Goal: Task Accomplishment & Management: Complete application form

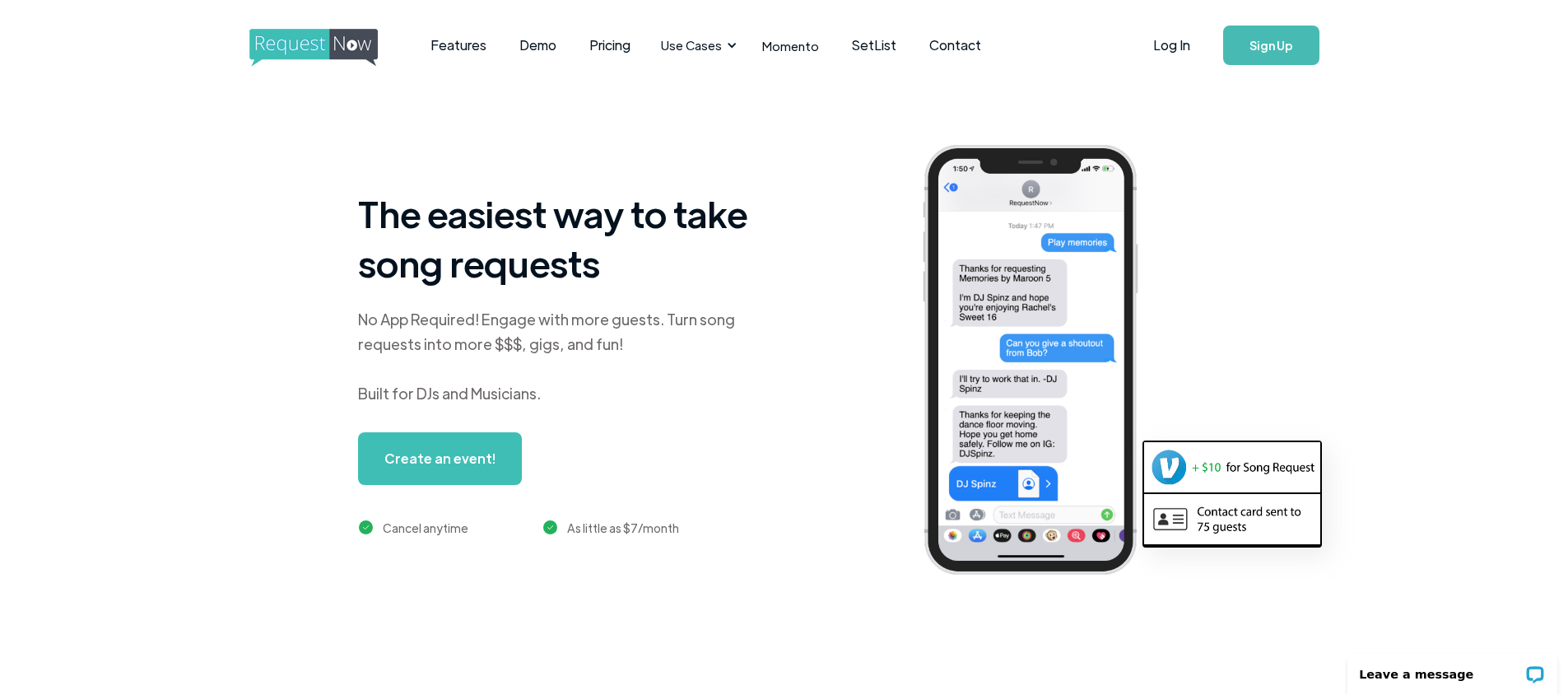
click at [486, 464] on link "Create an event!" at bounding box center [439, 458] width 164 height 52
click at [1490, 679] on p "Leave a message" at bounding box center [1442, 674] width 163 height 13
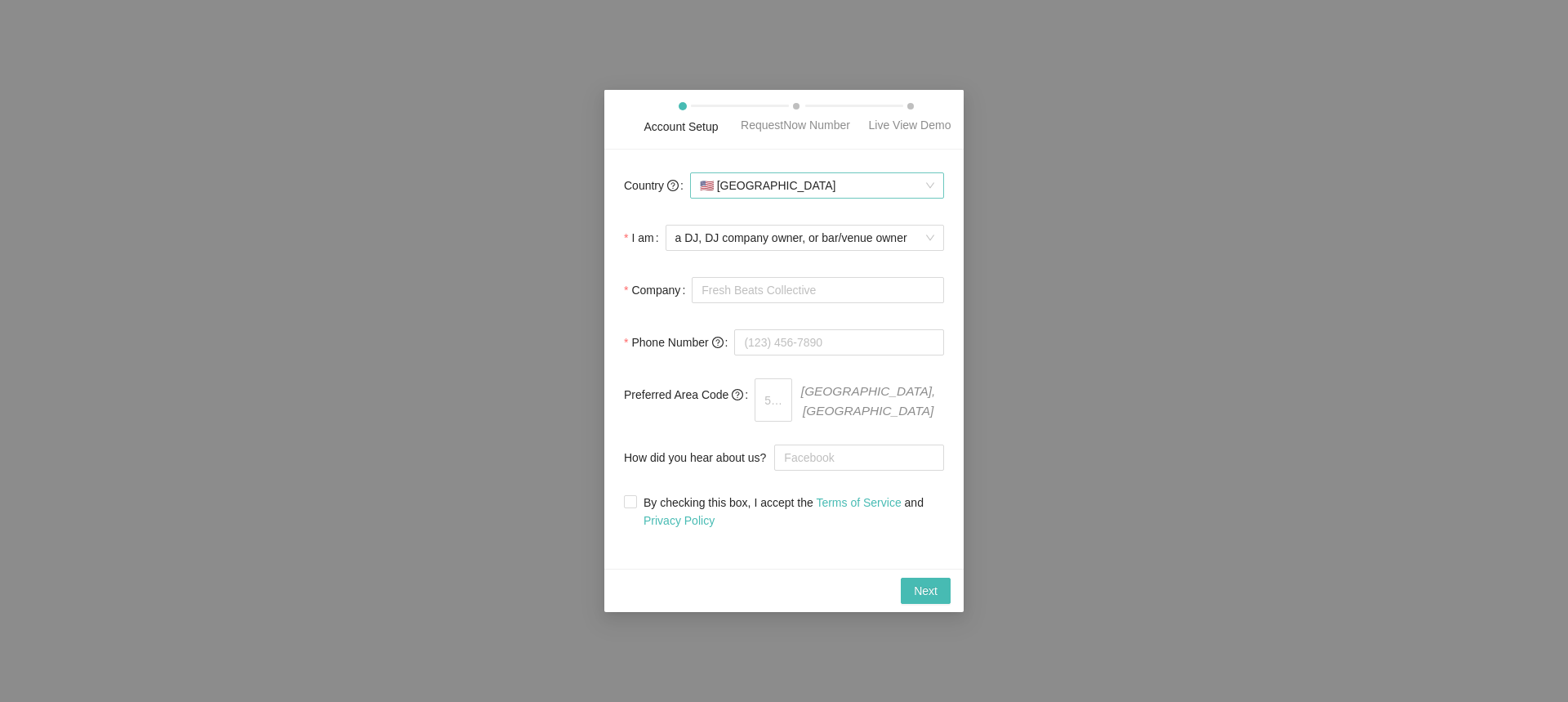
click at [927, 192] on span "🇺🇸 United States" at bounding box center [817, 185] width 234 height 24
click at [978, 259] on div "Account Setup RequestNow Number Live View Demo Country 🇺🇸 United States I am a …" at bounding box center [784, 351] width 1568 height 702
click at [819, 188] on span "🇺🇸 United States" at bounding box center [817, 185] width 234 height 24
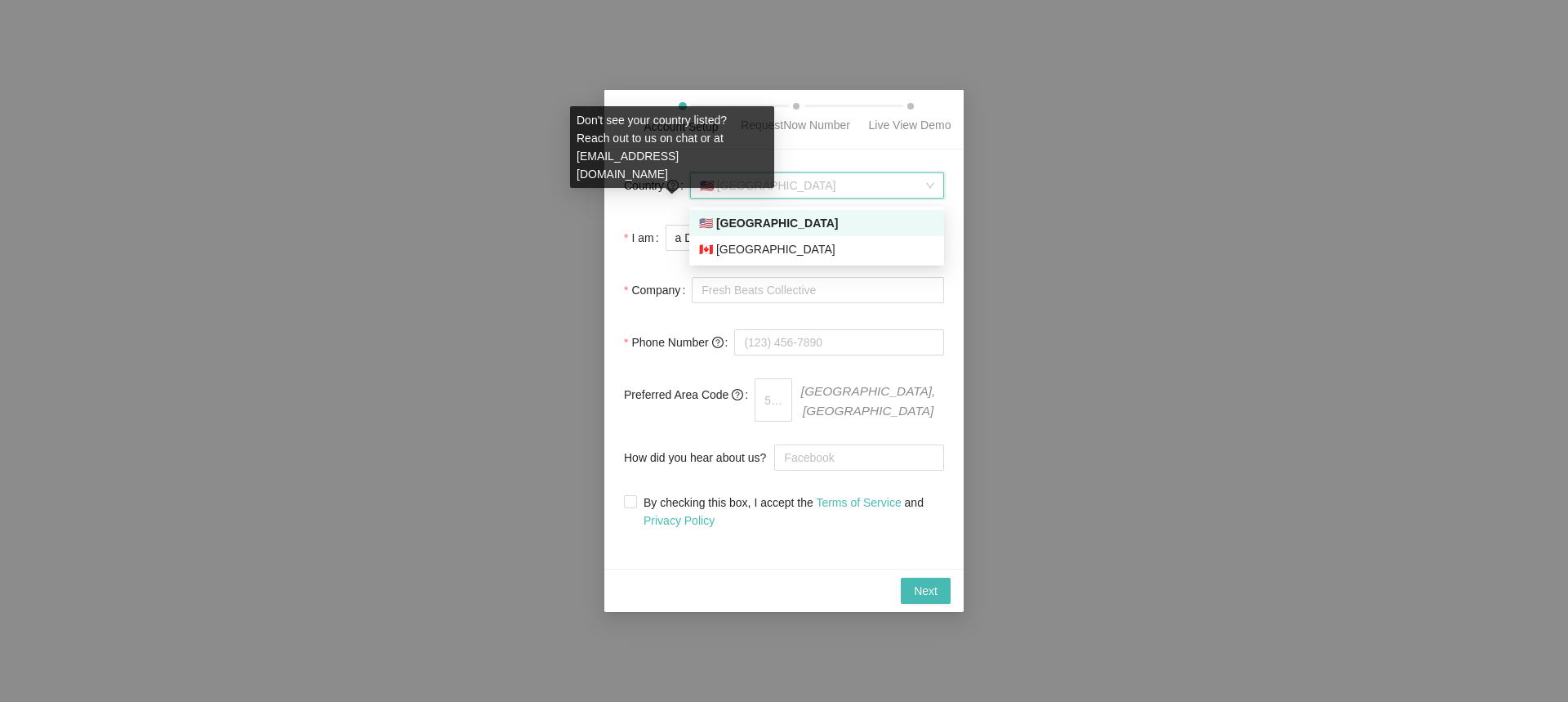
click at [670, 188] on icon "question-circle" at bounding box center [673, 185] width 11 height 11
click at [700, 188] on input "Country" at bounding box center [811, 185] width 223 height 24
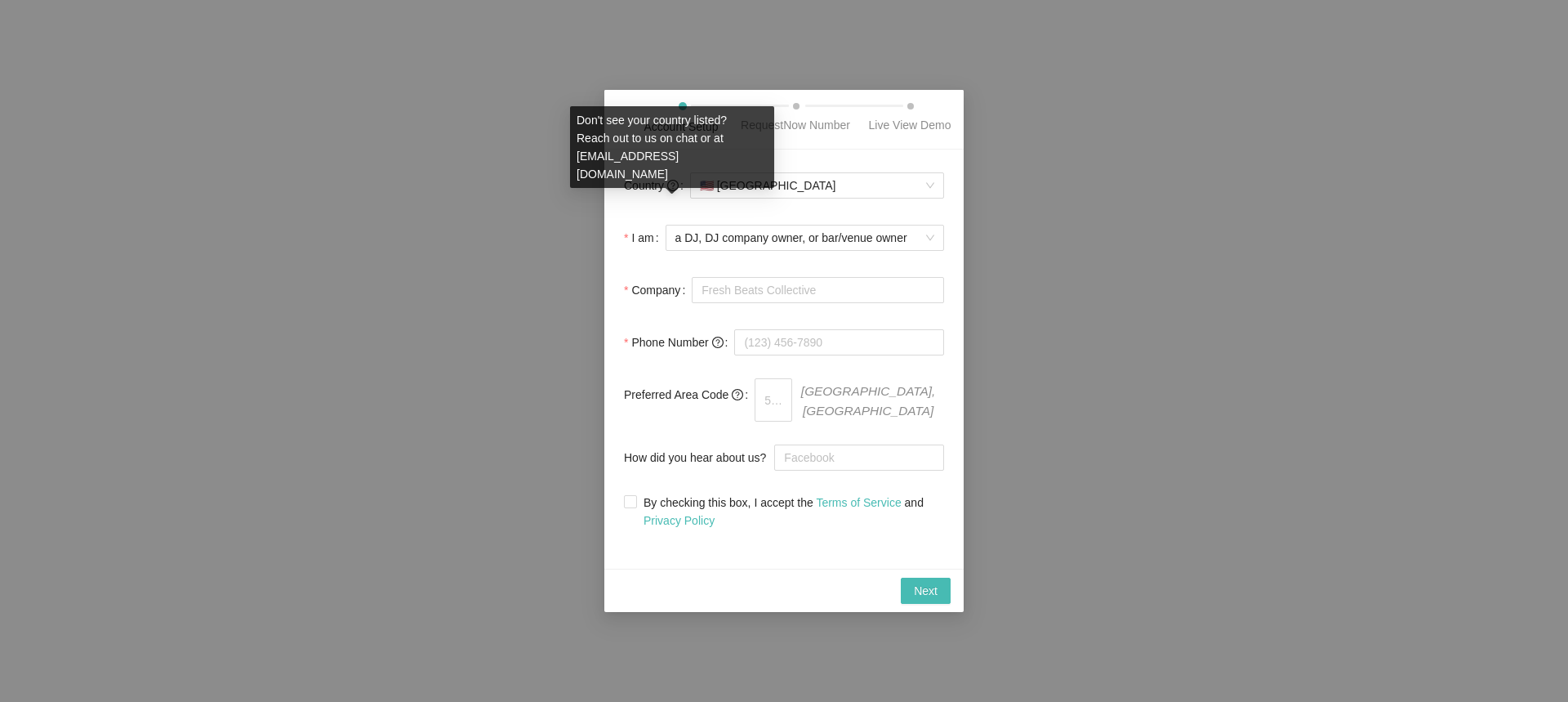
click at [672, 188] on icon "question-circle" at bounding box center [672, 185] width 4 height 7
click at [700, 188] on input "Country" at bounding box center [811, 185] width 223 height 24
click at [577, 157] on span "Don't see your country listed? Reach out to us on chat or at contact@requestnow…" at bounding box center [652, 147] width 151 height 67
